Goal: Task Accomplishment & Management: Complete application form

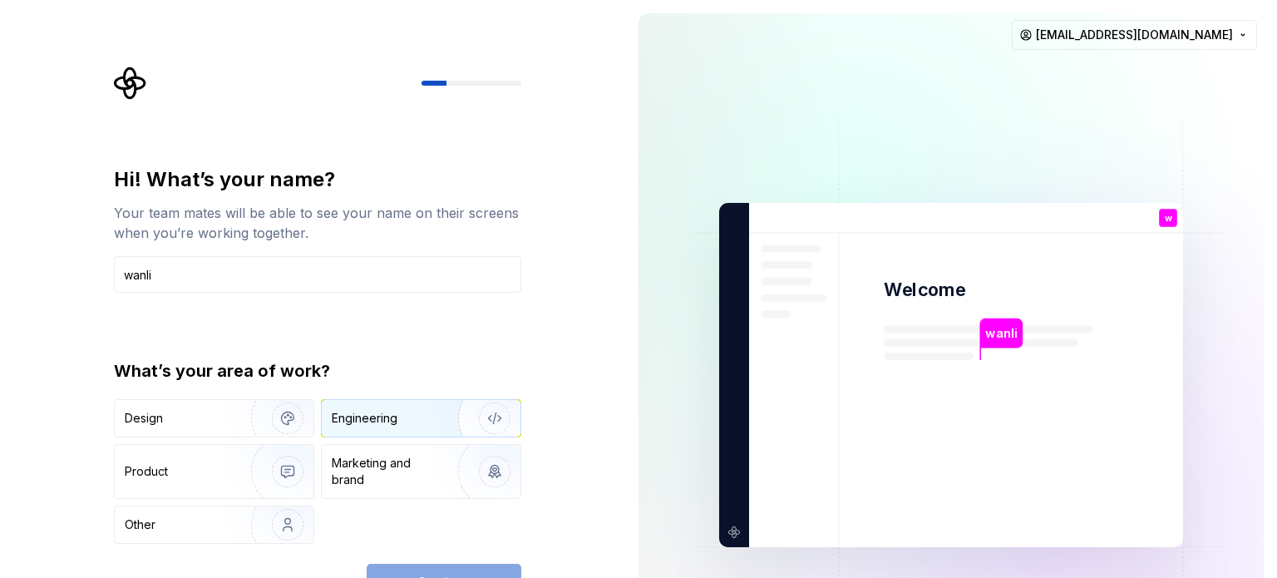
type input "wanli"
click at [420, 421] on div "Engineering" at bounding box center [398, 418] width 132 height 17
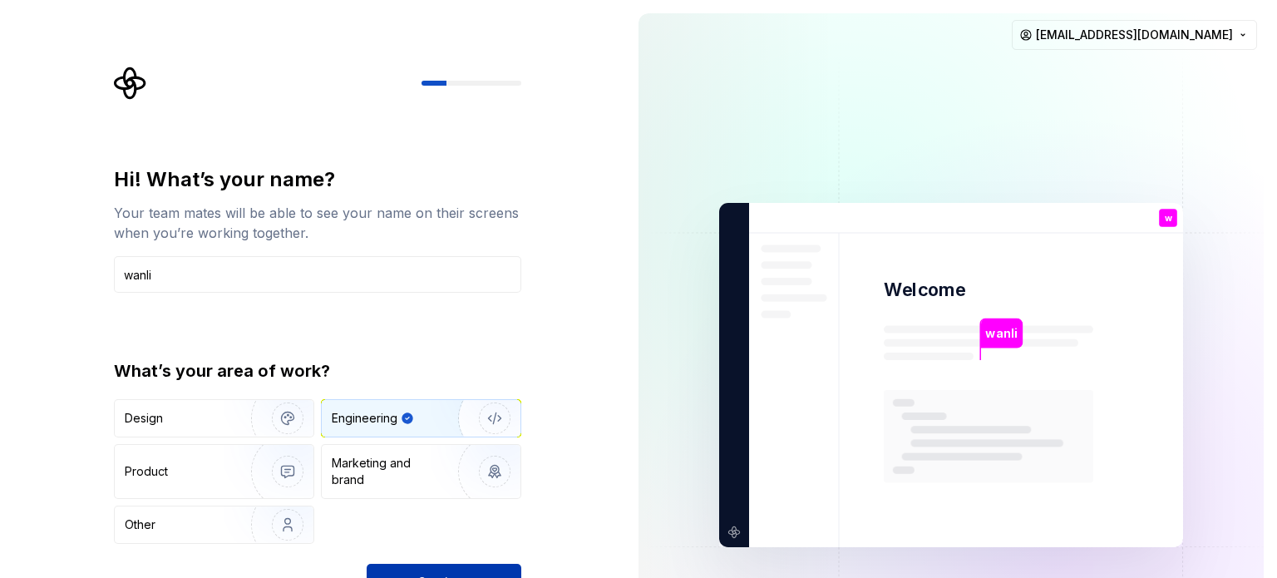
click at [489, 567] on button "Continue" at bounding box center [444, 582] width 155 height 37
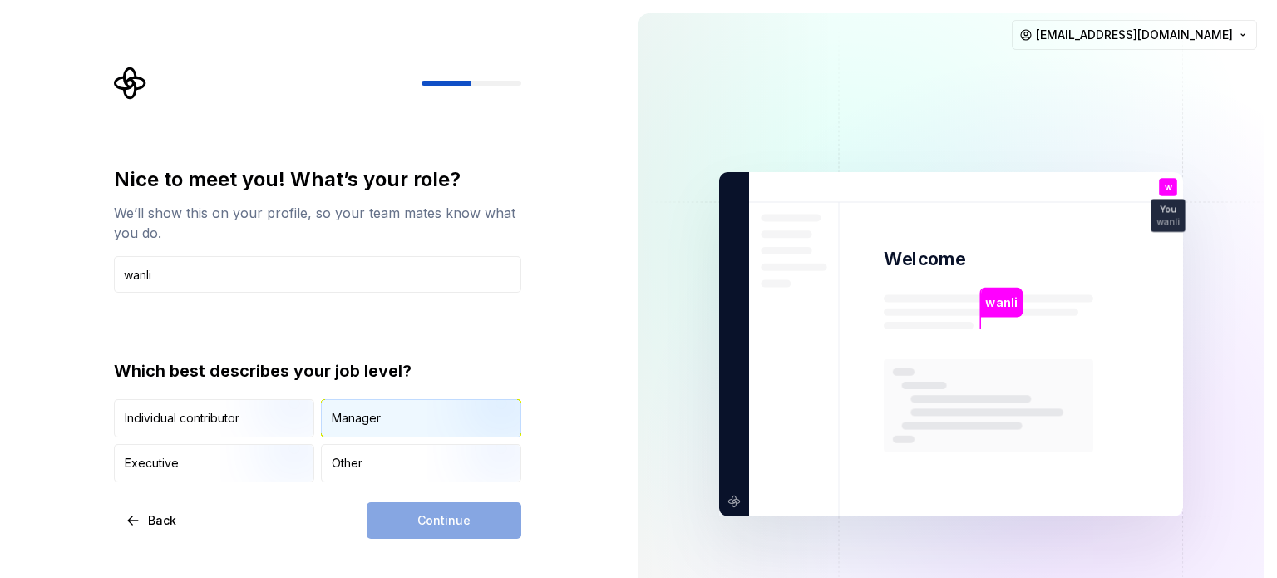
type input "wanli"
click at [402, 431] on div "Manager" at bounding box center [421, 418] width 199 height 37
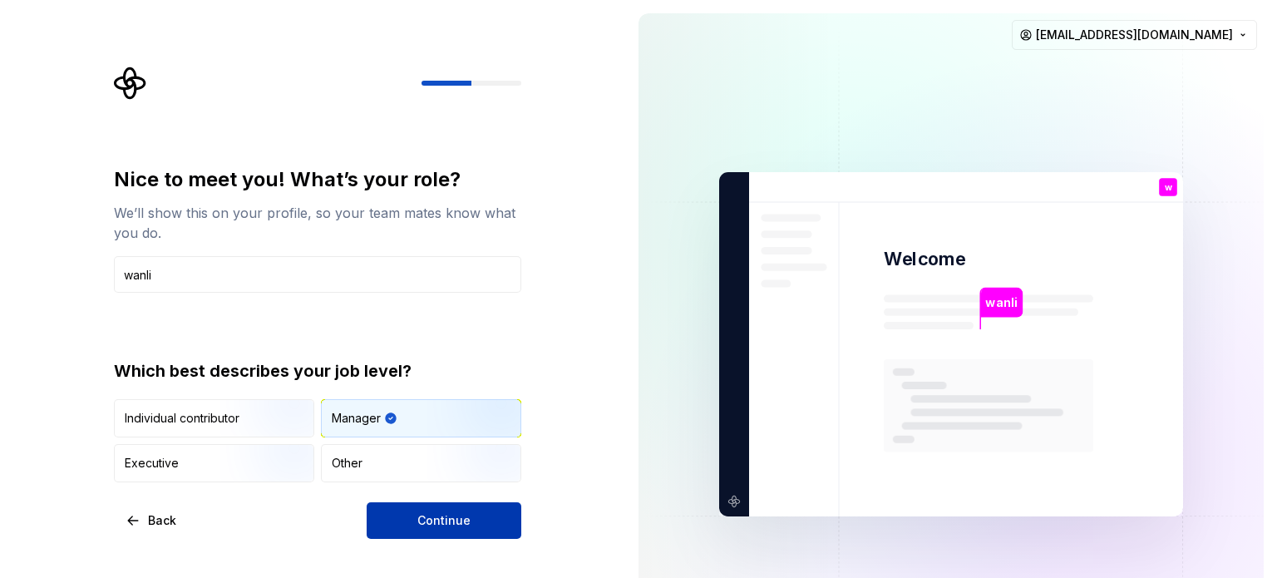
click at [416, 512] on button "Continue" at bounding box center [444, 520] width 155 height 37
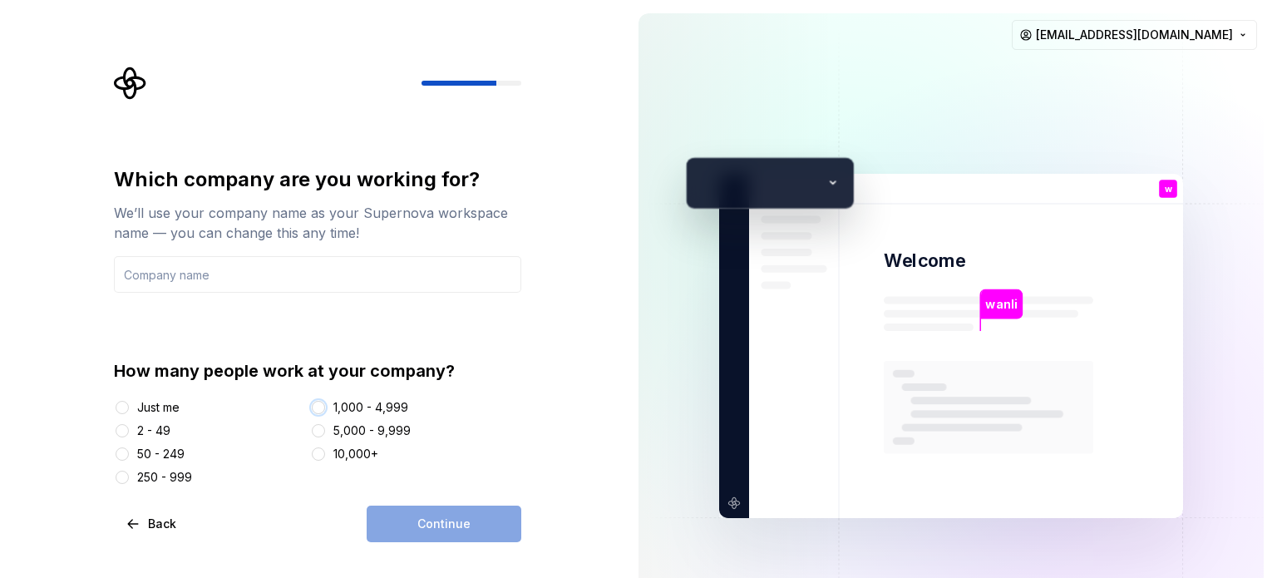
click at [321, 408] on button "1,000 - 4,999" at bounding box center [318, 407] width 13 height 13
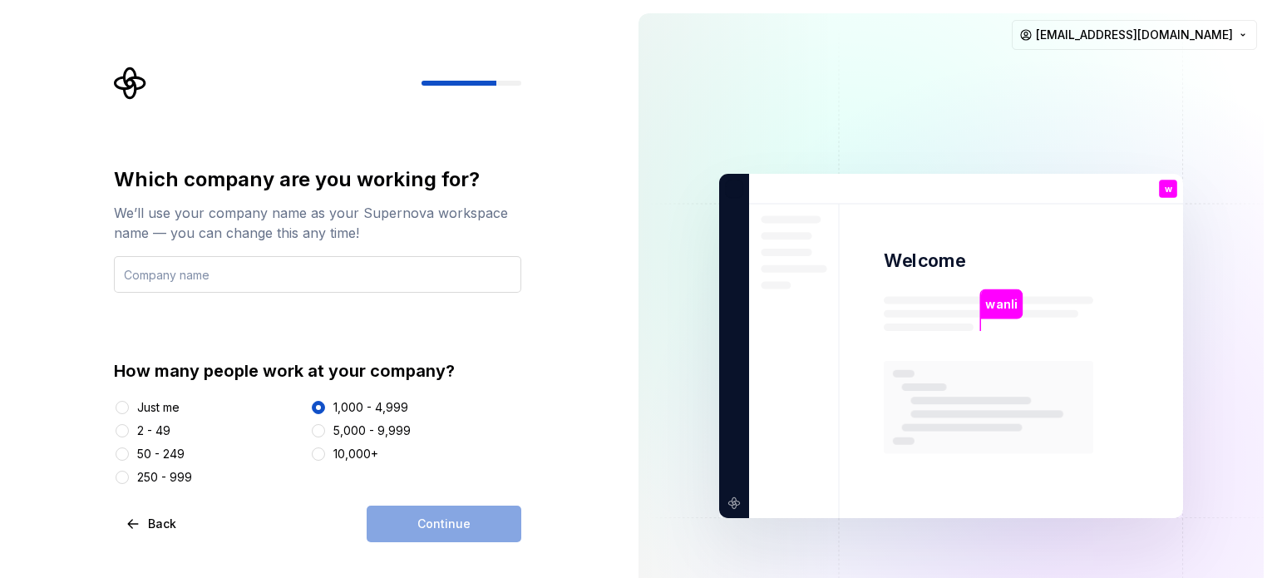
click at [248, 278] on input "text" at bounding box center [317, 274] width 407 height 37
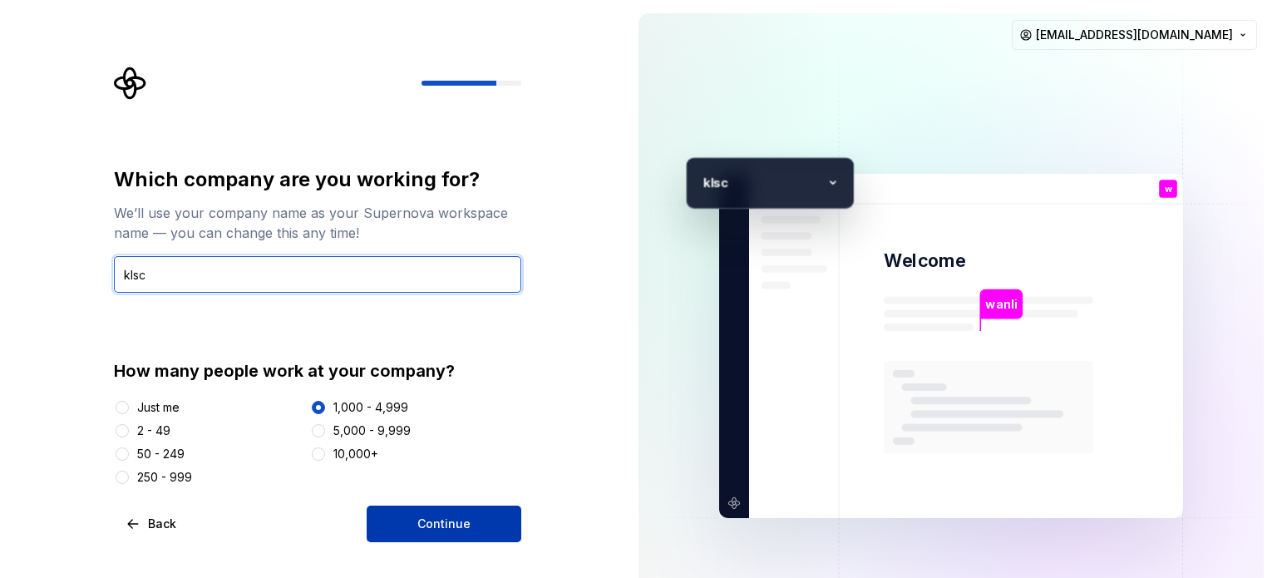
type input "klsc"
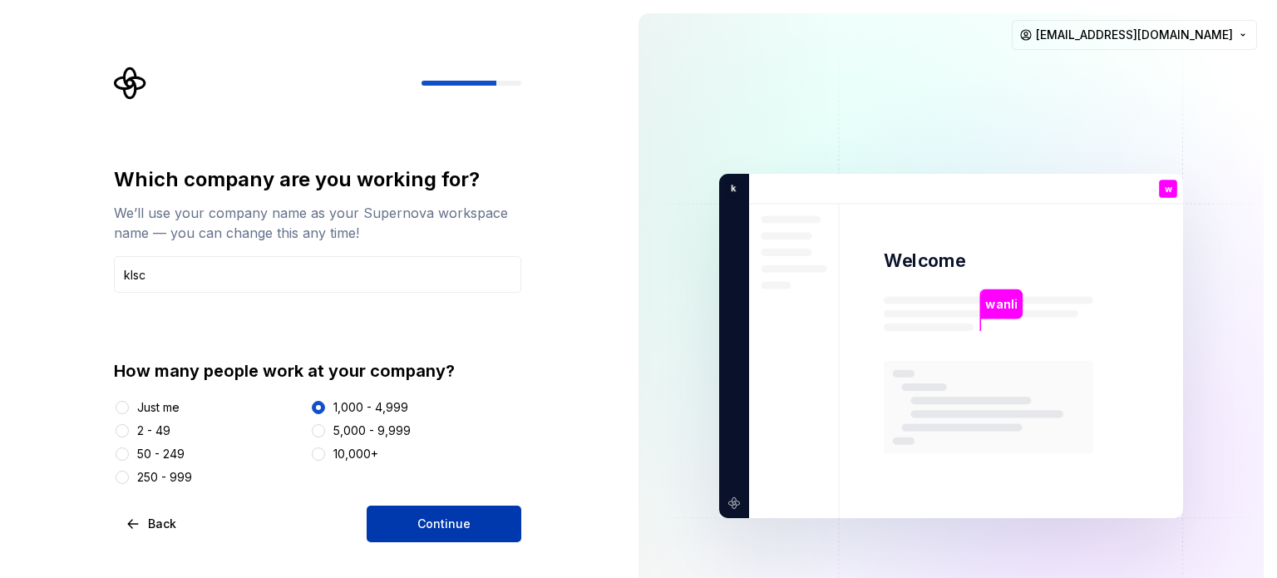
click at [462, 518] on span "Continue" at bounding box center [443, 523] width 53 height 17
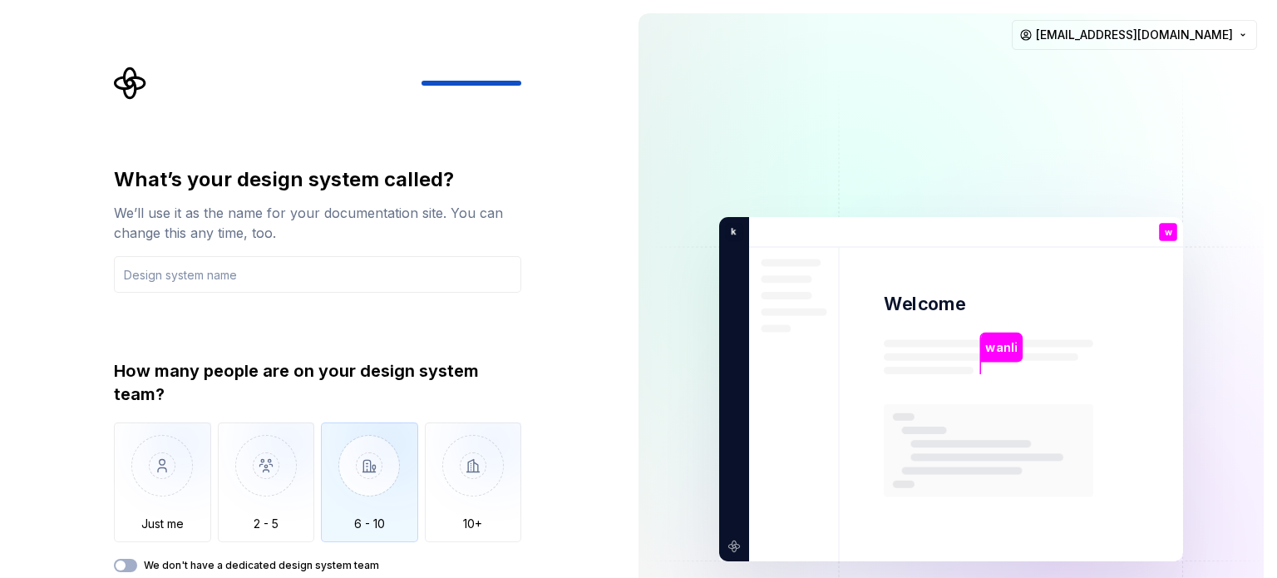
click at [381, 491] on img "button" at bounding box center [369, 477] width 97 height 111
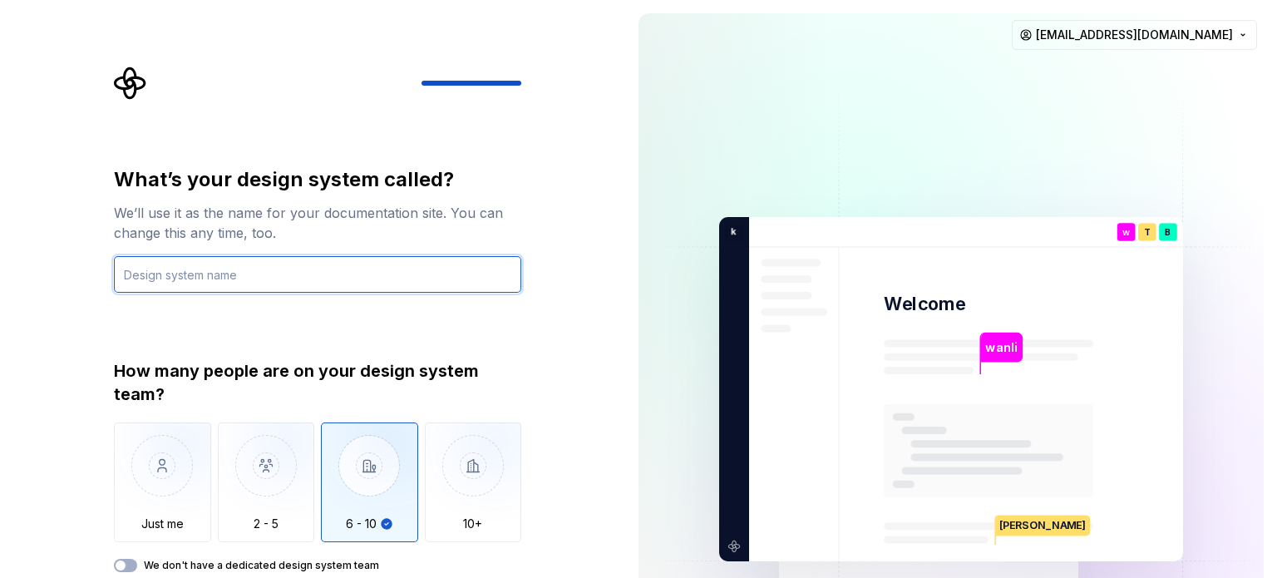
click at [215, 278] on input "text" at bounding box center [317, 274] width 407 height 37
type input "liuwanli"
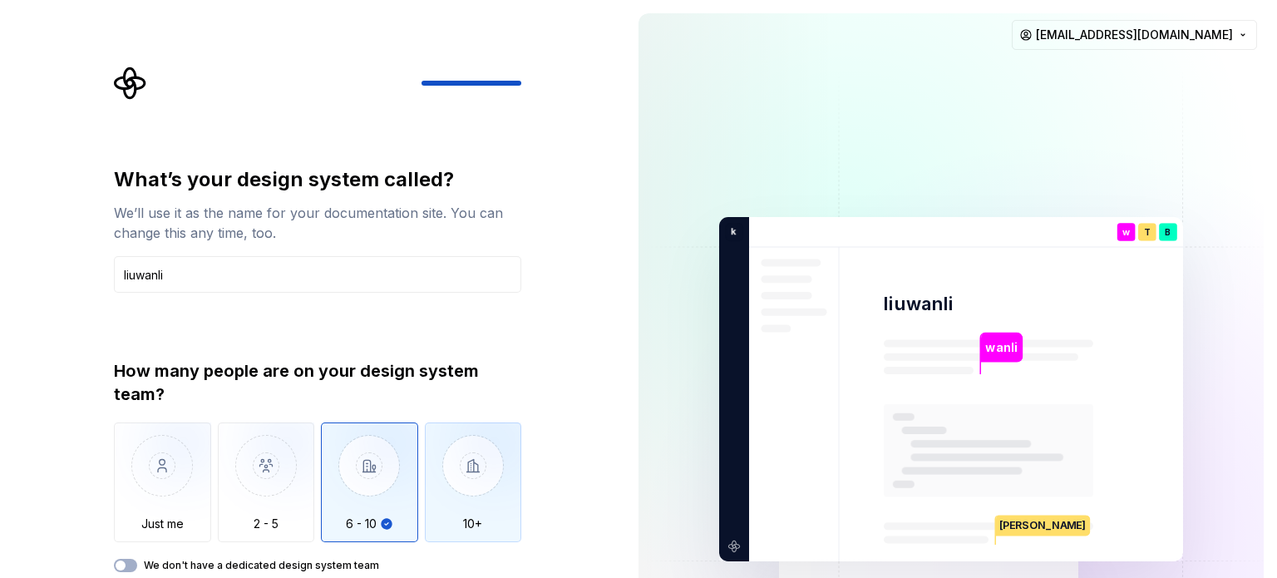
click at [461, 476] on img "button" at bounding box center [473, 477] width 97 height 111
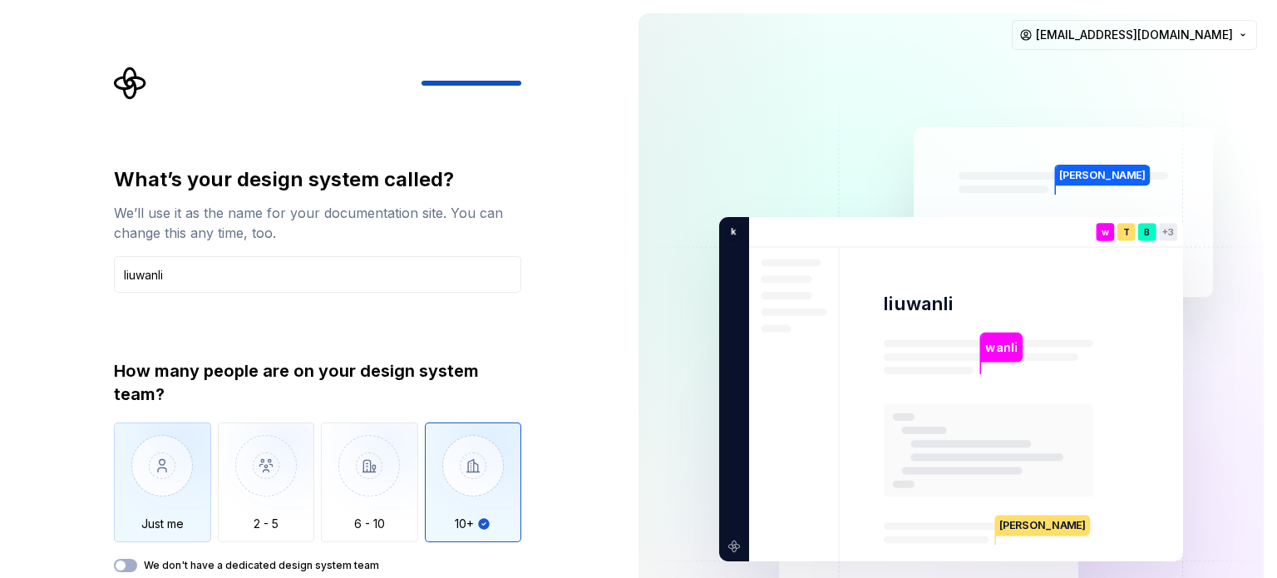
click at [173, 481] on img "button" at bounding box center [162, 477] width 97 height 111
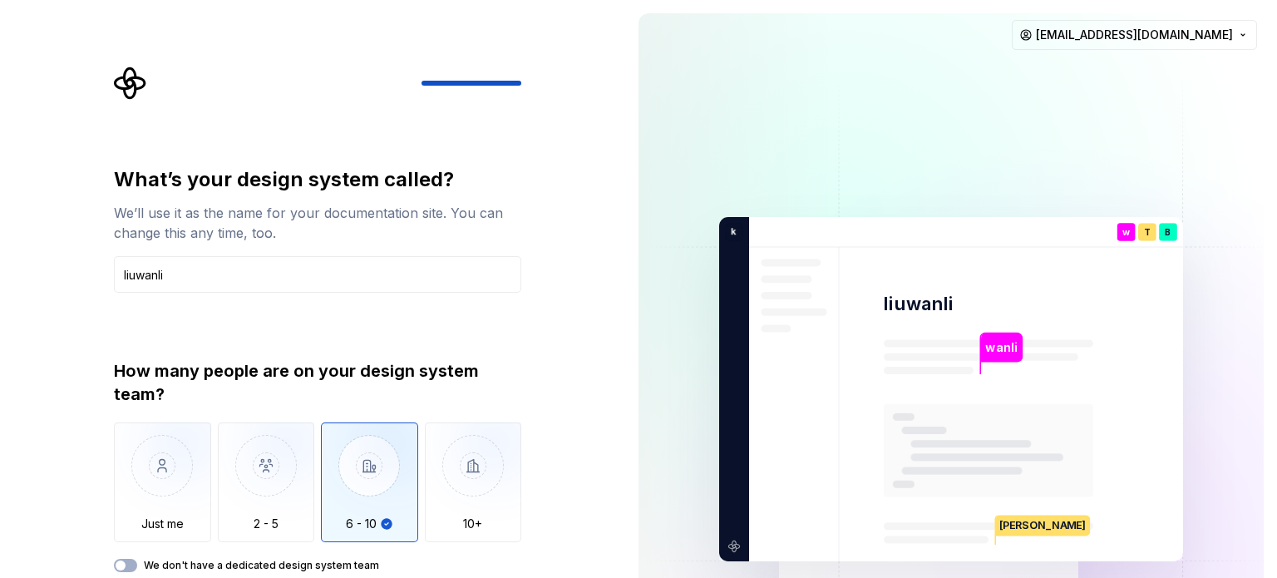
type button "Only one person"
click at [721, 145] on img at bounding box center [950, 390] width 673 height 786
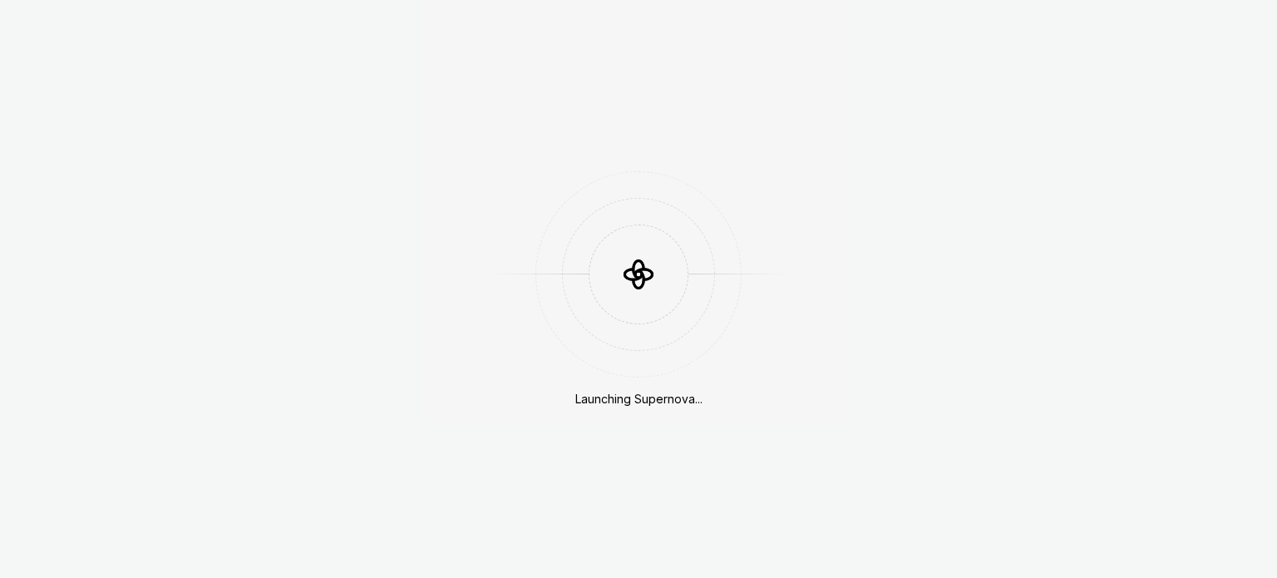
click at [130, 566] on div "Launching Supernova..." at bounding box center [638, 289] width 1277 height 578
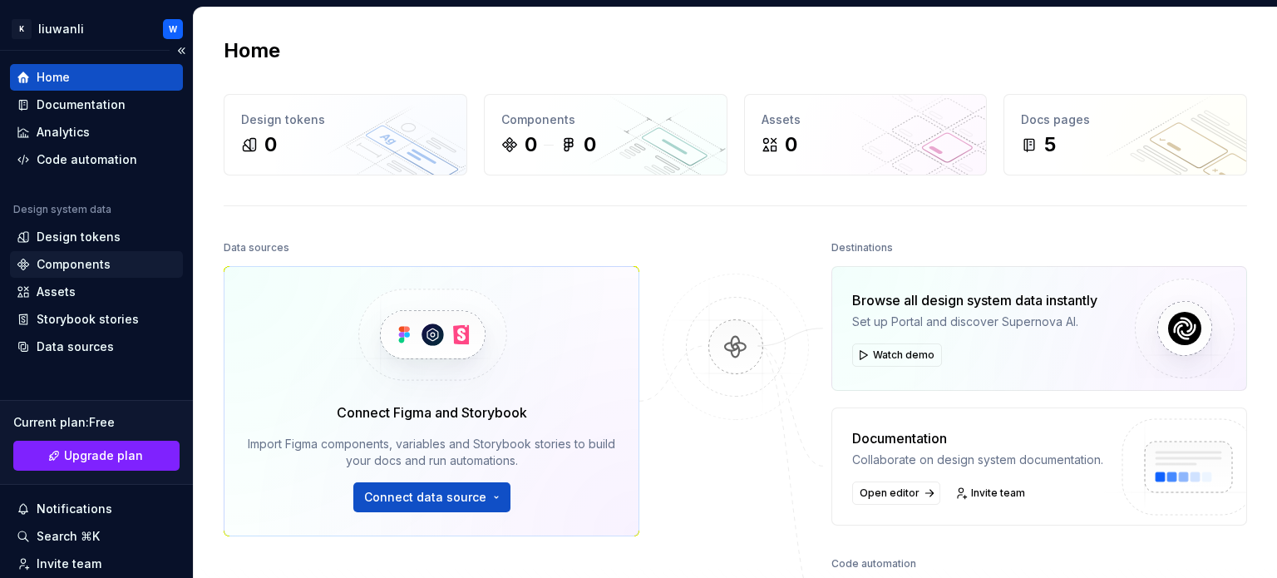
click at [104, 268] on div "Components" at bounding box center [74, 264] width 74 height 17
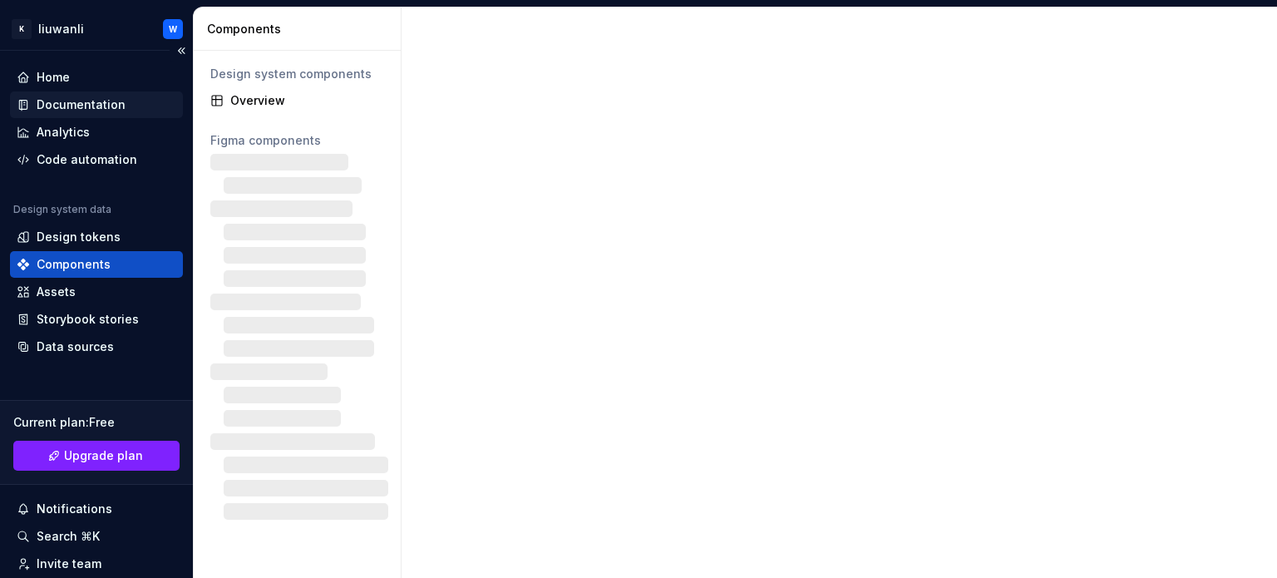
click at [96, 109] on div "Documentation" at bounding box center [81, 104] width 89 height 17
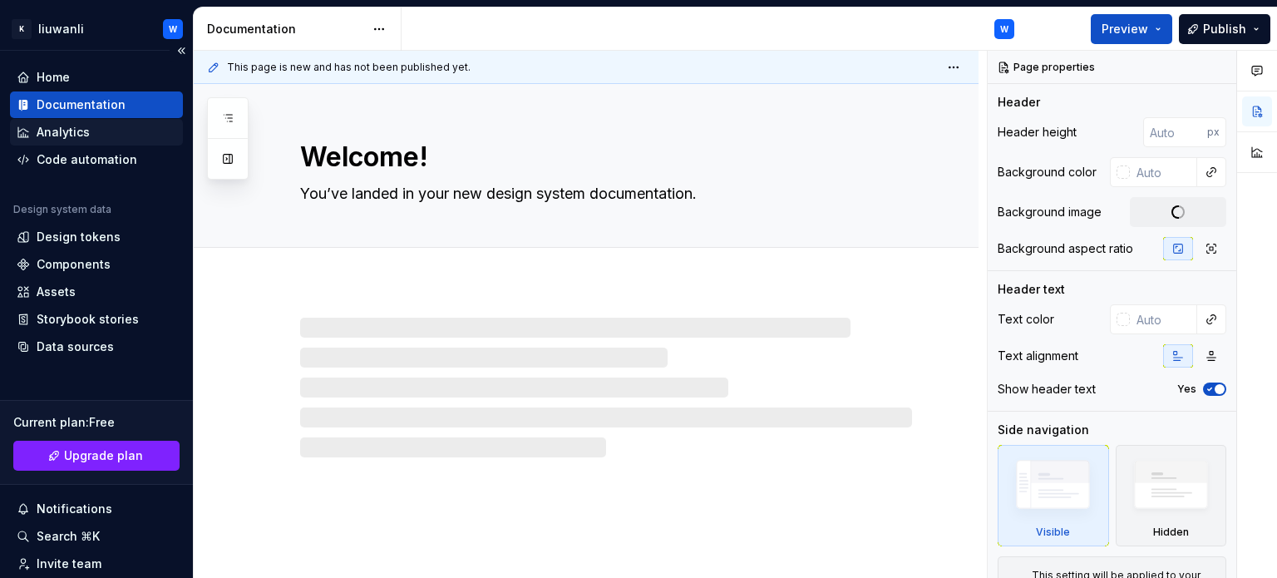
click at [83, 132] on div "Analytics" at bounding box center [63, 132] width 53 height 17
type textarea "*"
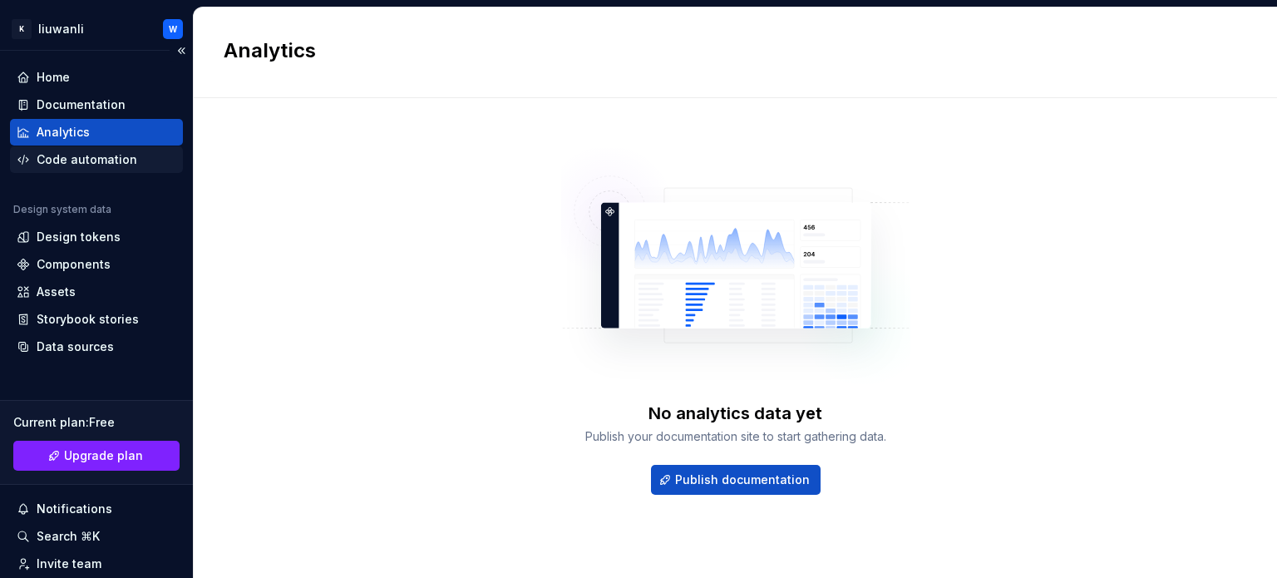
click at [86, 156] on div "Code automation" at bounding box center [87, 159] width 101 height 17
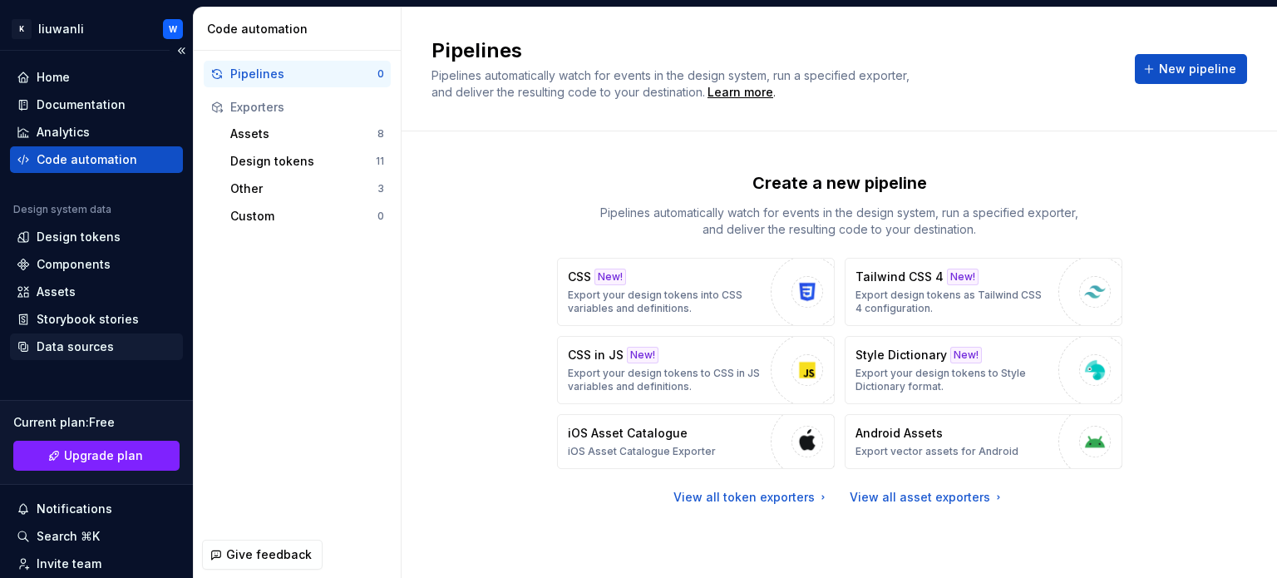
scroll to position [138, 0]
